Goal: Task Accomplishment & Management: Use online tool/utility

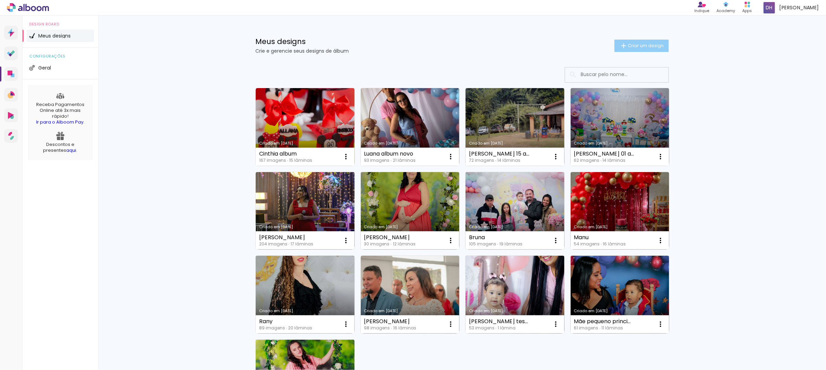
click at [644, 41] on paper-button "Criar um design" at bounding box center [641, 46] width 54 height 12
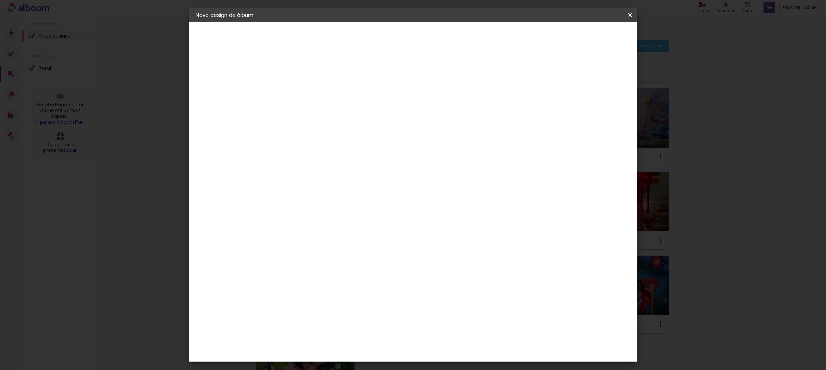
click at [309, 90] on input at bounding box center [309, 92] width 0 height 11
type input "Aldete"
type paper-input "Aldete"
click at [0, 0] on header "Informações Dê um título ao seu álbum. Avançar" at bounding box center [0, 0] width 0 height 0
click at [0, 0] on slot "Avançar" at bounding box center [0, 0] width 0 height 0
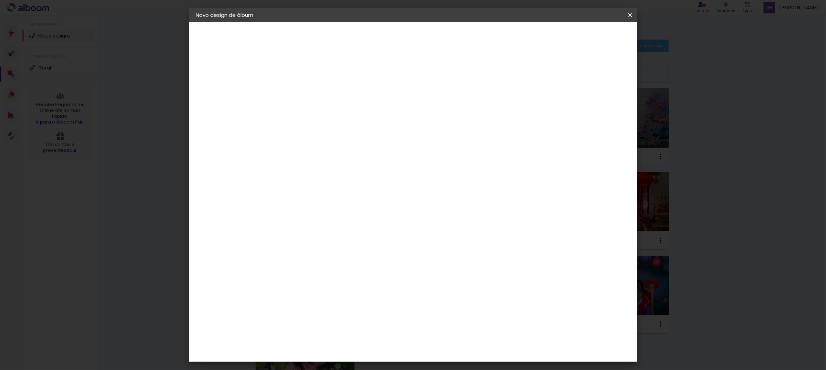
click at [0, 0] on slot "Tamanho Livre" at bounding box center [0, 0] width 0 height 0
click at [0, 0] on slot "Avançar" at bounding box center [0, 0] width 0 height 0
click at [289, 197] on input "30" at bounding box center [287, 195] width 18 height 10
type input "20"
type paper-input "20"
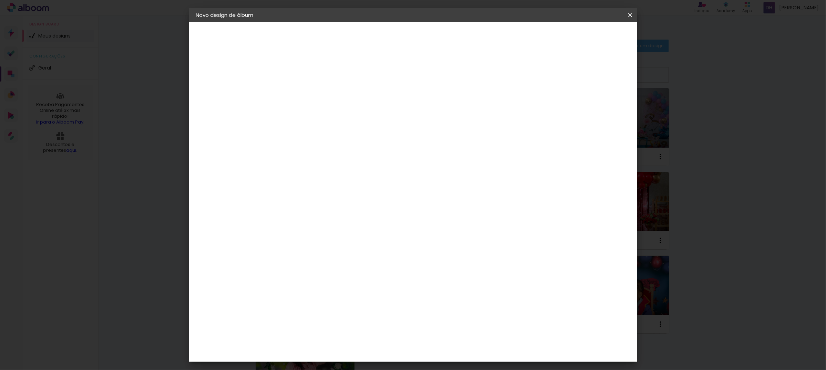
click at [454, 240] on input "60" at bounding box center [450, 242] width 18 height 10
type input "30"
type paper-input "30"
click at [586, 39] on span "Iniciar design" at bounding box center [569, 36] width 31 height 5
